Goal: Check status: Check status

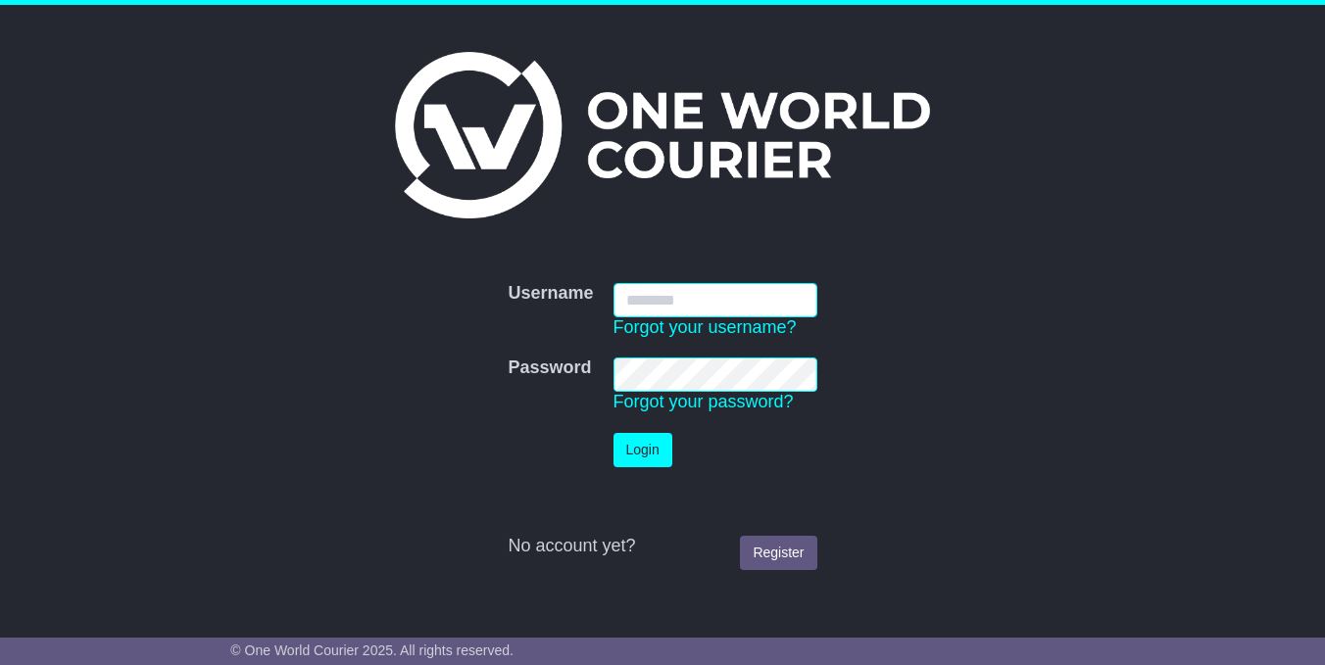
type input "**********"
click at [643, 450] on button "Login" at bounding box center [643, 450] width 59 height 34
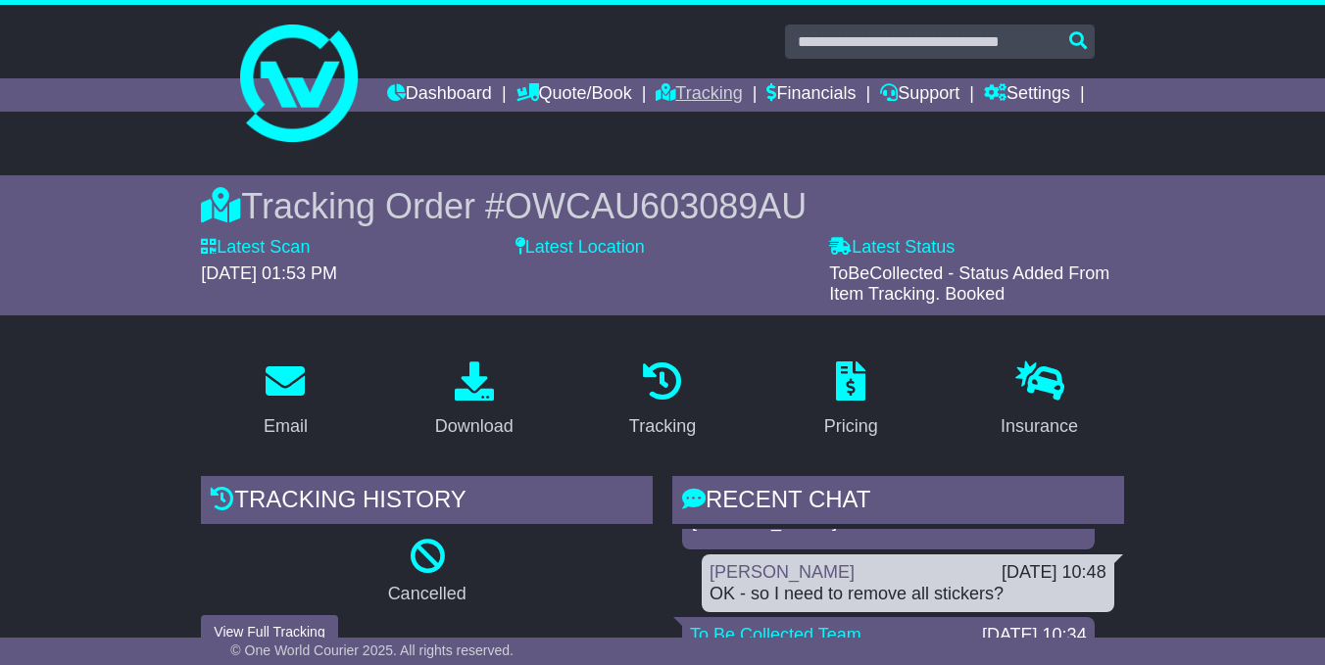
click at [742, 93] on link "Tracking" at bounding box center [699, 94] width 86 height 33
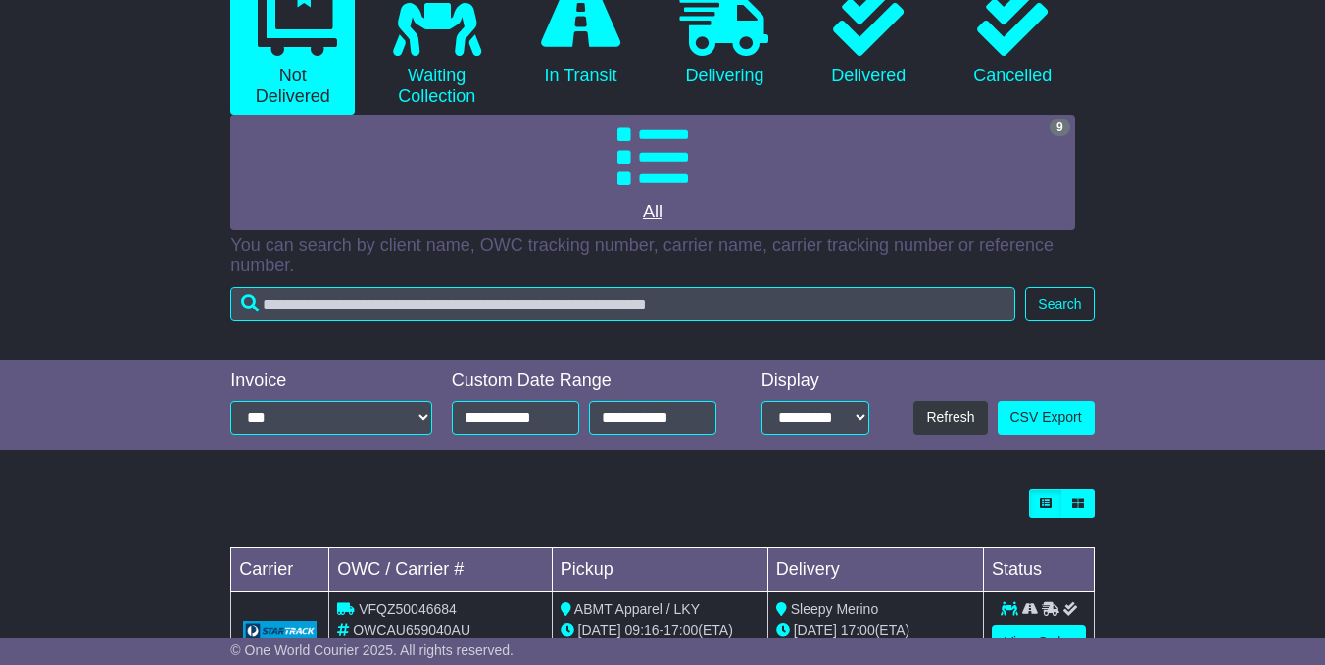
scroll to position [210, 0]
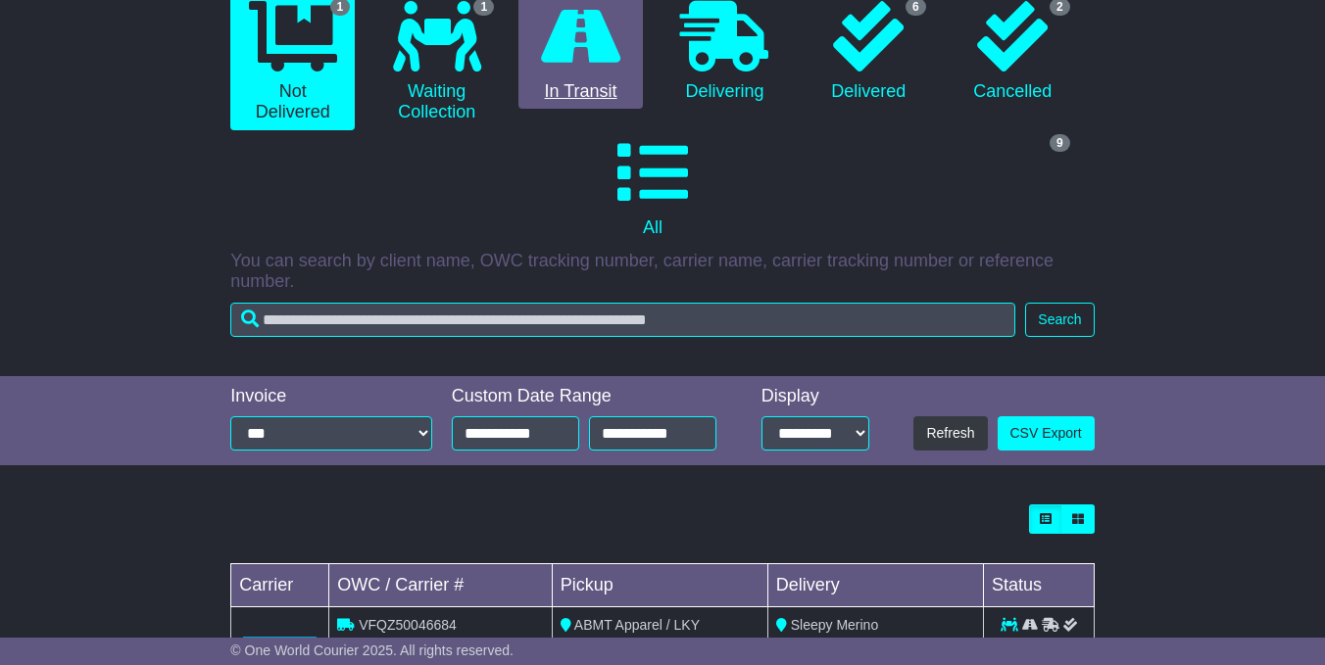
click at [613, 110] on link "0 In Transit" at bounding box center [580, 52] width 124 height 116
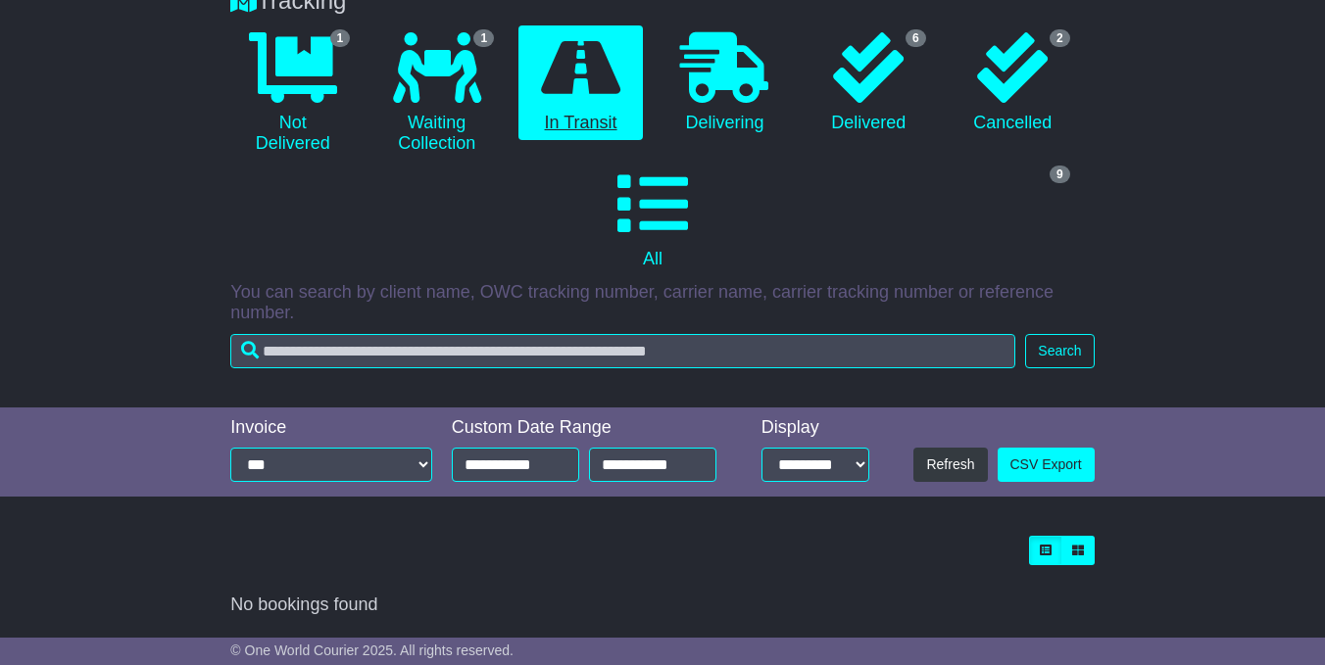
scroll to position [186, 0]
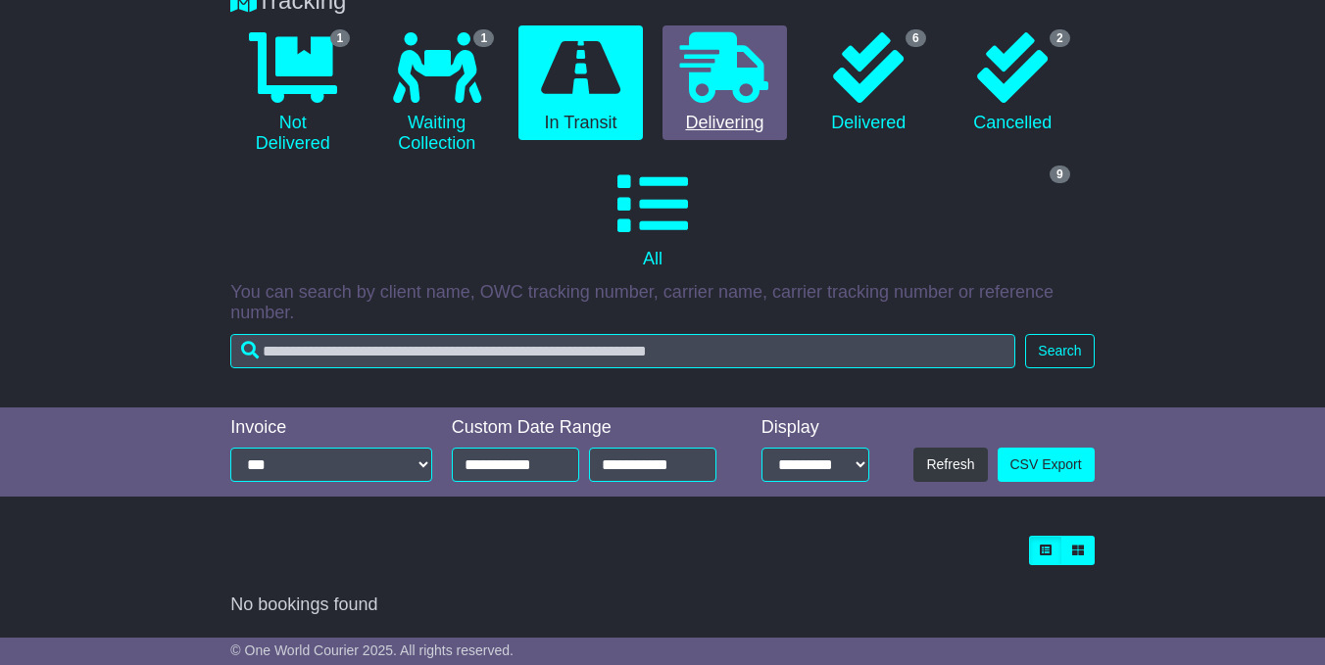
click at [730, 141] on link "0 Delivering" at bounding box center [725, 83] width 124 height 116
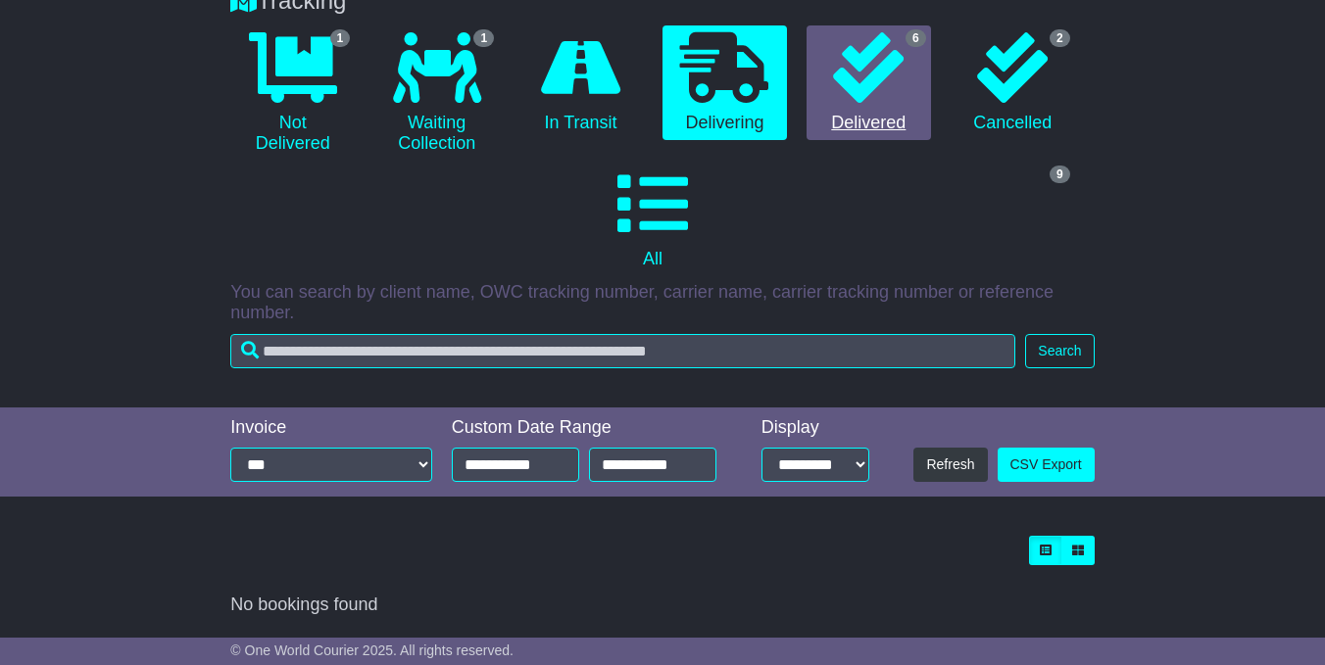
click at [885, 141] on link "6 Delivered" at bounding box center [869, 83] width 124 height 116
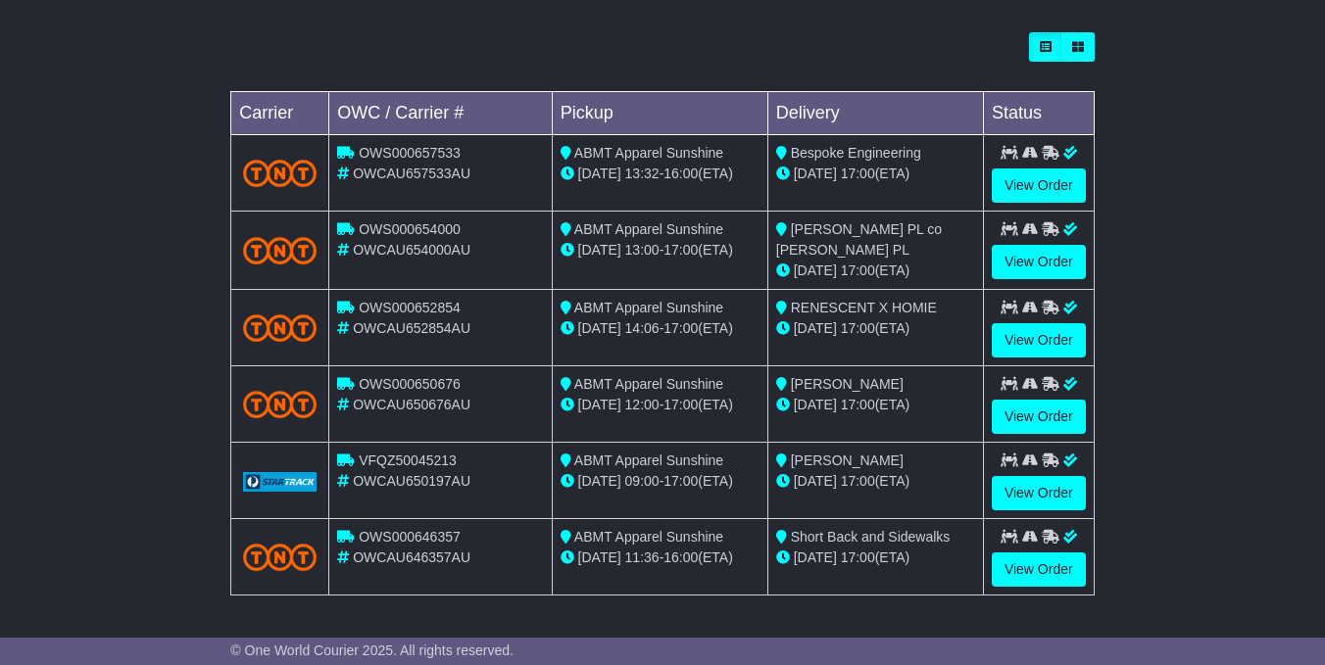
scroll to position [691, 0]
drag, startPoint x: 851, startPoint y: 175, endPoint x: 897, endPoint y: 178, distance: 46.2
click at [851, 175] on span "17:00" at bounding box center [858, 174] width 34 height 16
drag, startPoint x: 888, startPoint y: 172, endPoint x: 874, endPoint y: 172, distance: 13.7
click at [888, 172] on div "14 Oct 17:00 (ETA)" at bounding box center [875, 174] width 199 height 21
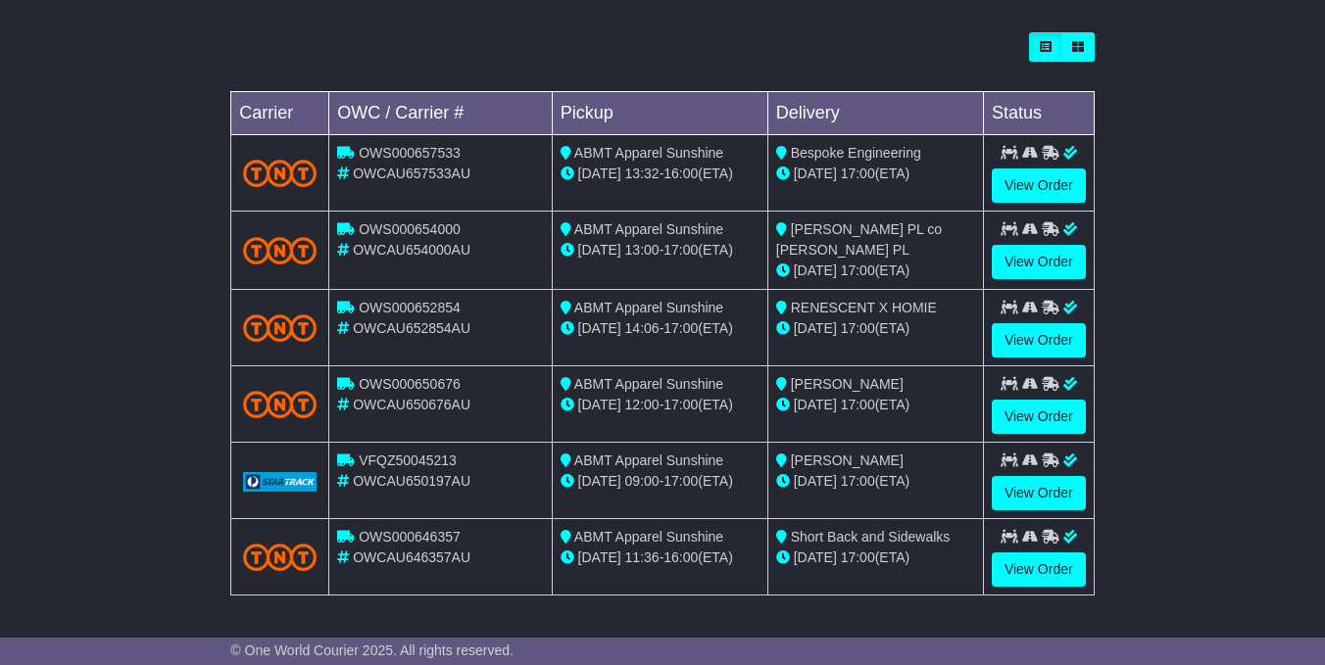
click at [788, 176] on icon at bounding box center [783, 174] width 14 height 14
click at [1054, 189] on link "View Order" at bounding box center [1039, 186] width 94 height 34
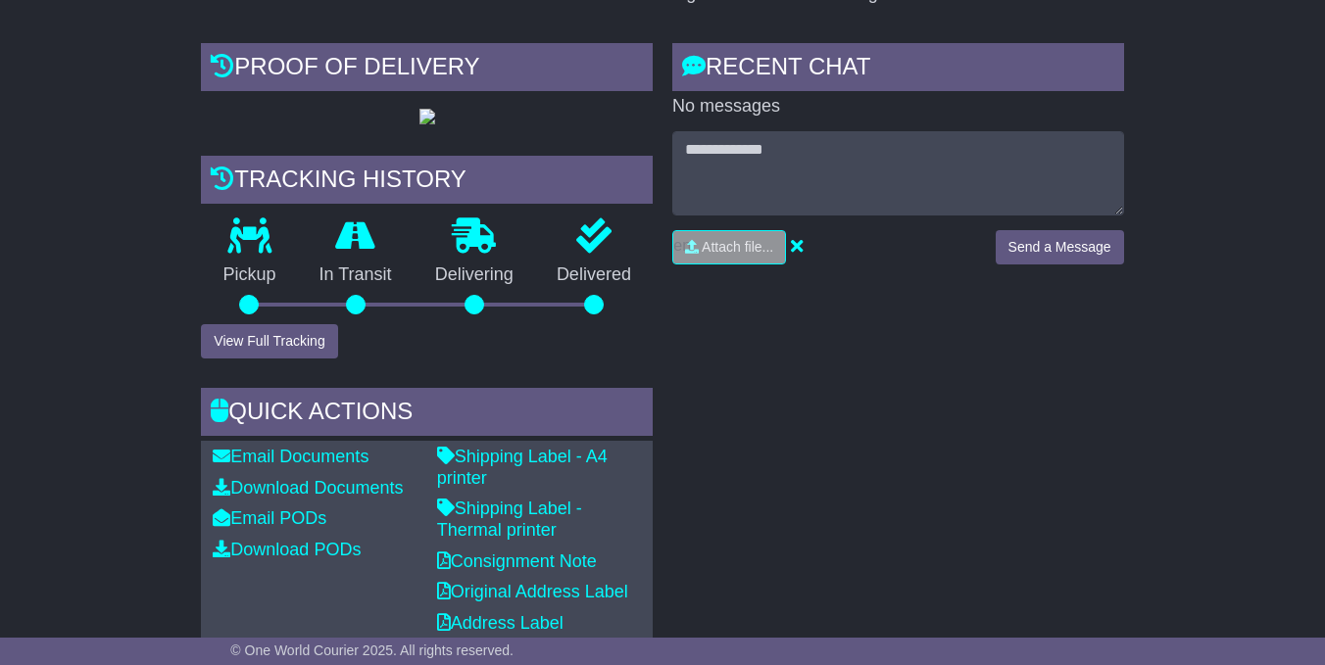
scroll to position [418, 0]
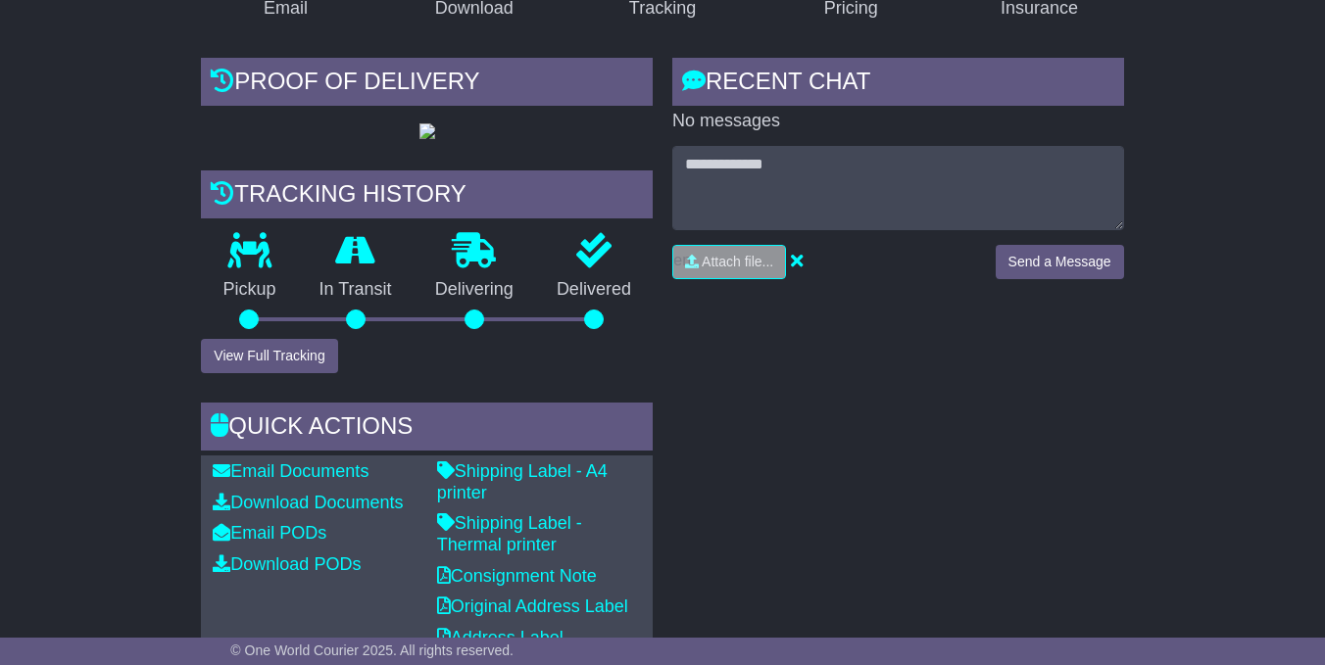
click at [435, 139] on img at bounding box center [427, 131] width 16 height 16
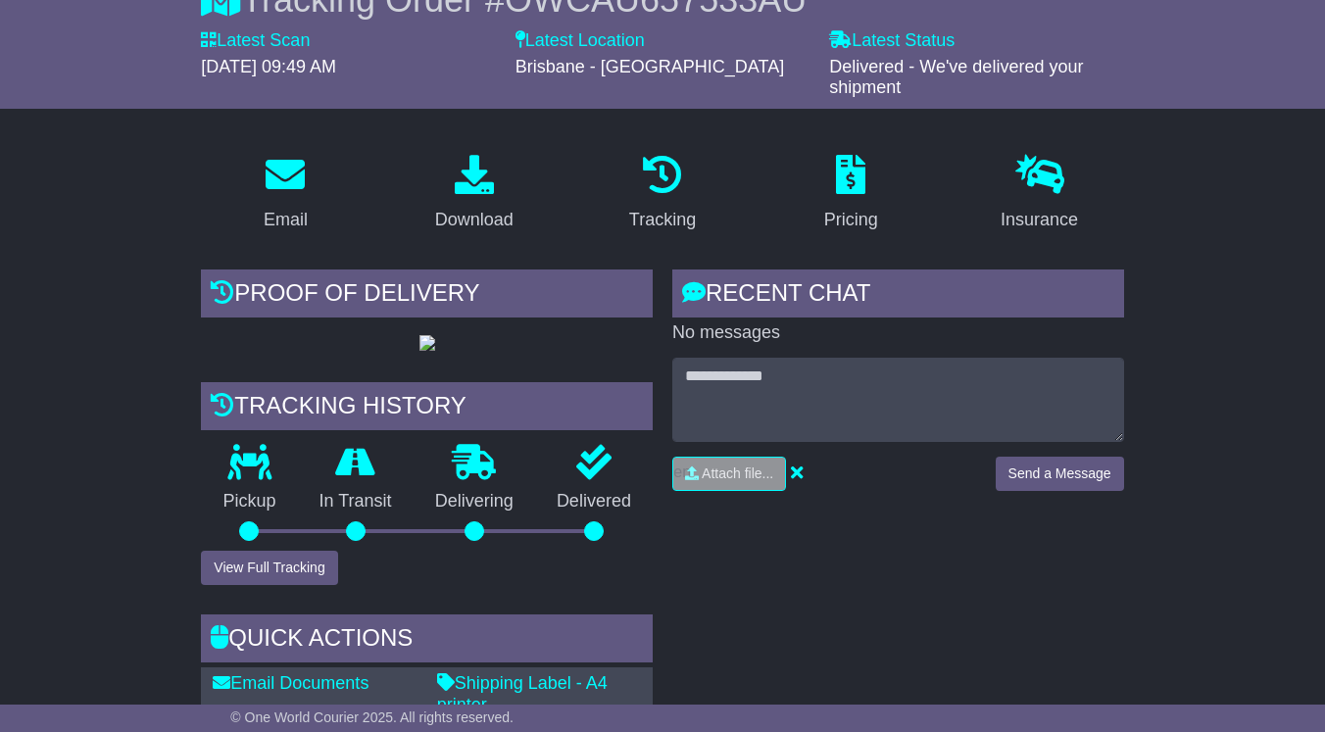
scroll to position [189, 0]
